Goal: Feedback & Contribution: Contribute content

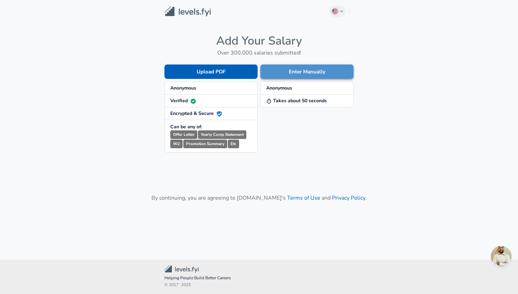
click at [297, 73] on button "Enter Manually" at bounding box center [306, 71] width 93 height 14
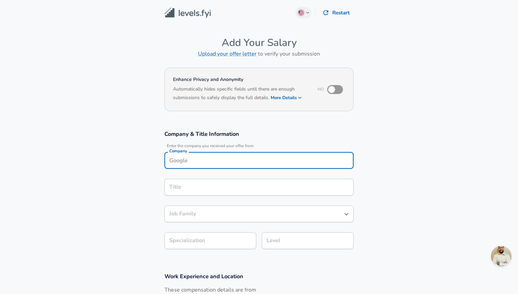
click at [278, 156] on input "Company" at bounding box center [258, 160] width 183 height 11
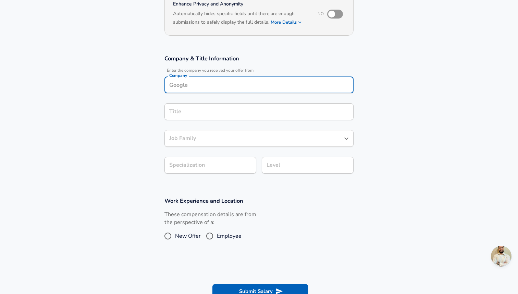
scroll to position [76, 0]
click at [233, 105] on li "Capital One" at bounding box center [258, 101] width 189 height 10
click at [233, 105] on div "Title" at bounding box center [258, 111] width 189 height 17
type input "Capital One"
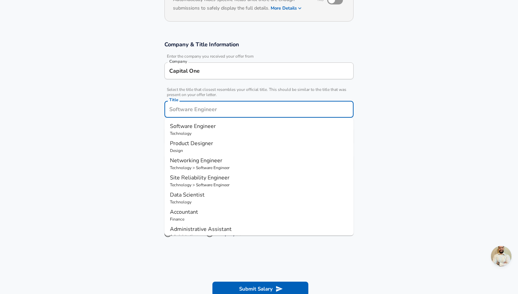
click at [218, 130] on p "Technology" at bounding box center [259, 133] width 178 height 6
type input "Software Engineer"
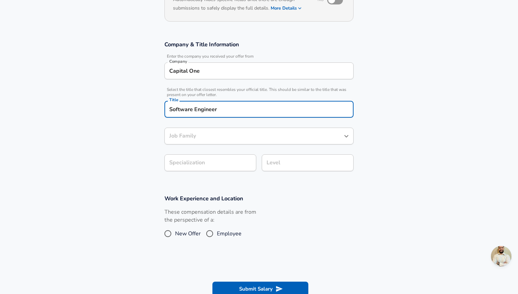
type input "Software Engineer"
click at [234, 117] on div "Software Engineer Title" at bounding box center [258, 109] width 189 height 17
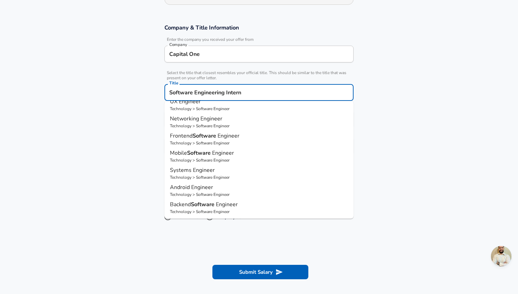
scroll to position [114, 0]
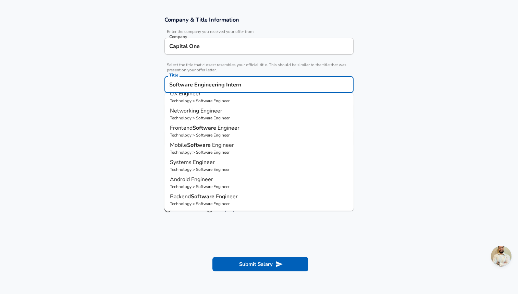
type input "Software Engineering Intern"
click at [386, 135] on section "Company & Title Information Enter the company you received your offer from Comp…" at bounding box center [259, 85] width 518 height 154
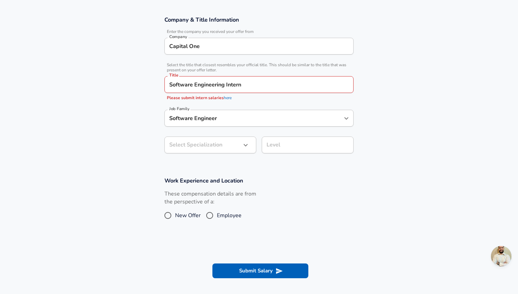
scroll to position [128, 0]
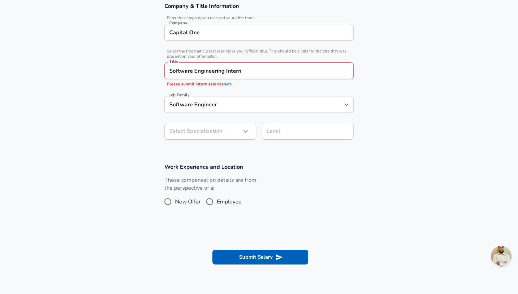
click at [304, 110] on input "Software Engineer" at bounding box center [253, 104] width 173 height 11
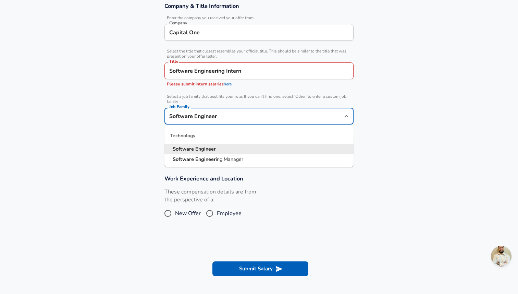
click at [359, 102] on div "Company & Title Information Enter the company you received your offer from Comp…" at bounding box center [258, 79] width 205 height 154
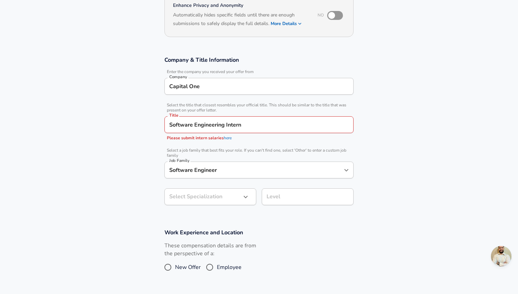
scroll to position [0, 0]
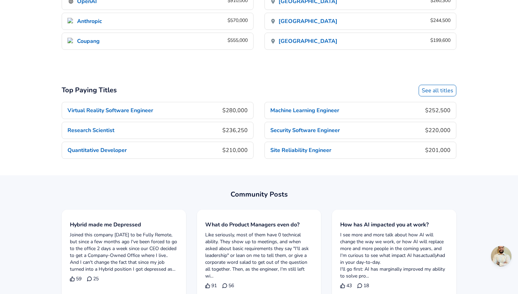
scroll to position [595, 0]
